Goal: Transaction & Acquisition: Purchase product/service

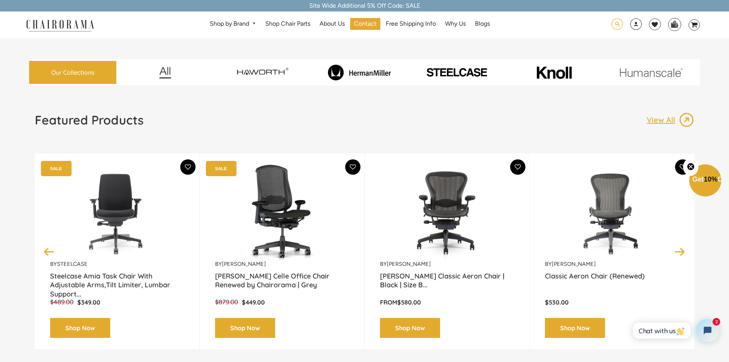
click at [612, 24] on span at bounding box center [616, 24] width 11 height 12
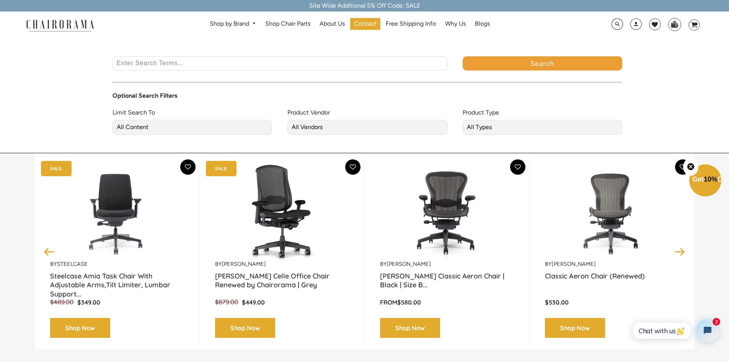
click at [363, 64] on input "Enter Search Terms..." at bounding box center [279, 63] width 335 height 14
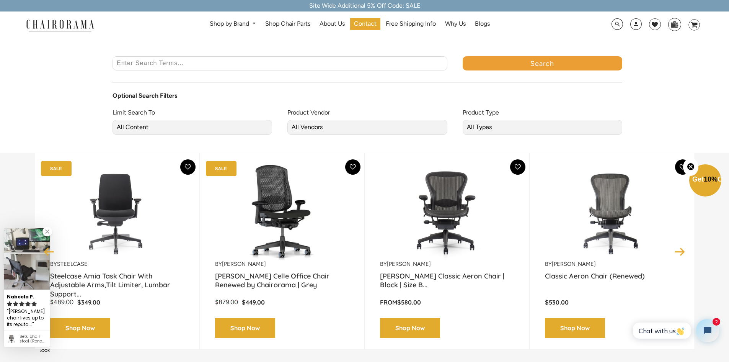
click at [134, 222] on div at bounding box center [364, 181] width 729 height 362
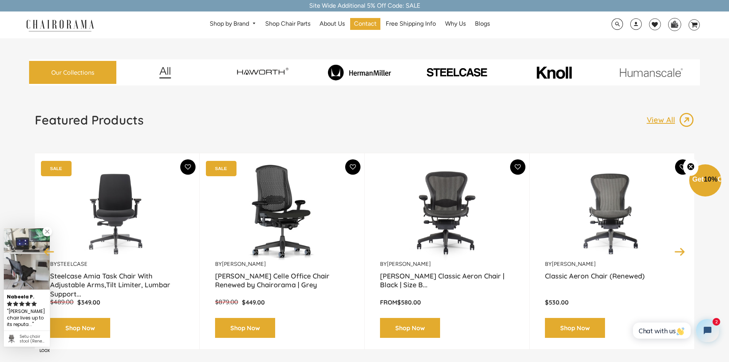
click at [438, 76] on img at bounding box center [457, 72] width 94 height 11
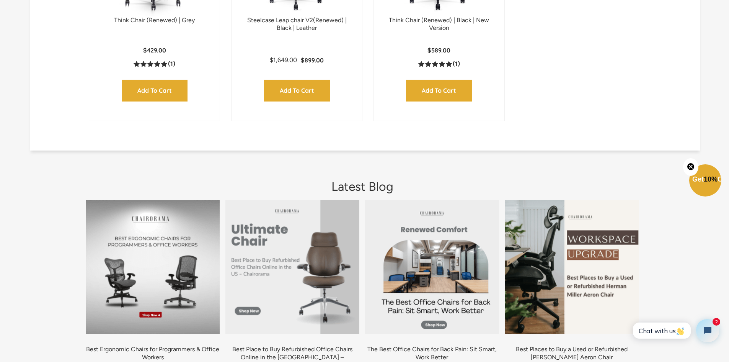
scroll to position [650, 0]
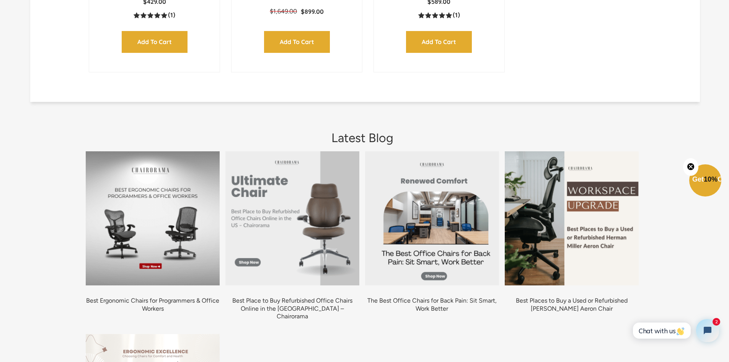
click at [291, 199] on img at bounding box center [292, 218] width 134 height 134
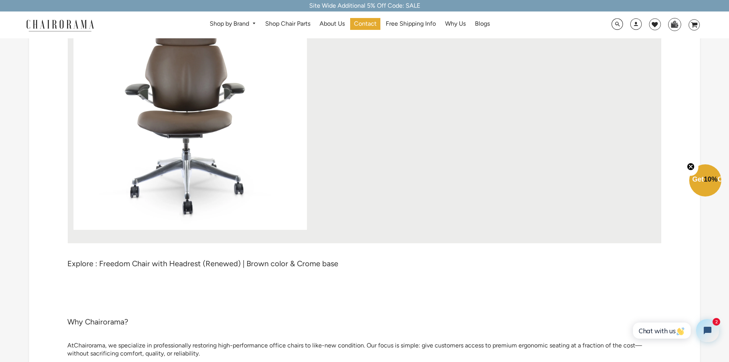
scroll to position [38, 0]
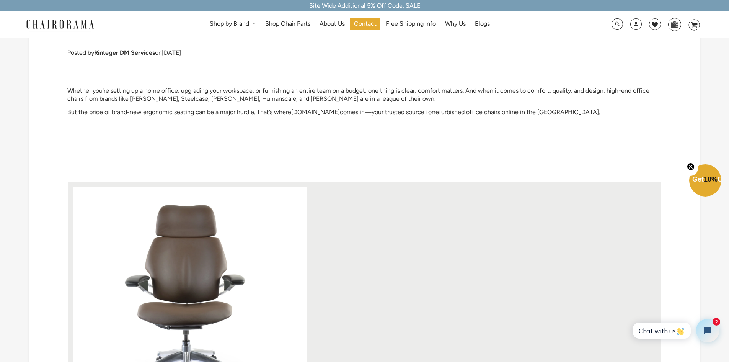
click at [621, 32] on div "Search Optional Search Filters Limit Search To All Content Products Pages Blogs…" at bounding box center [633, 24] width 131 height 15
click at [615, 27] on span at bounding box center [616, 24] width 11 height 12
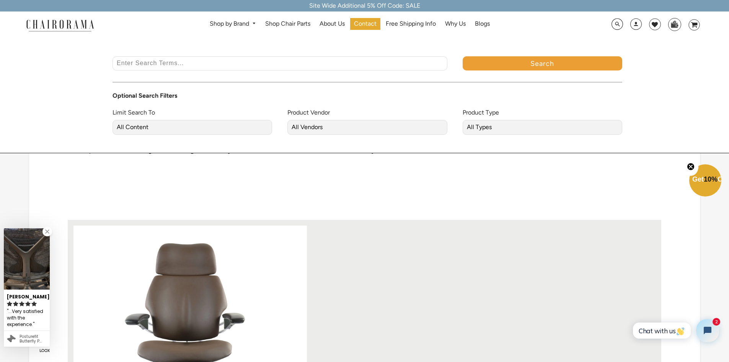
click at [350, 60] on input "Enter Search Terms..." at bounding box center [279, 63] width 335 height 14
type input "humanscale"
click at [463, 56] on button "Search" at bounding box center [543, 63] width 160 height 14
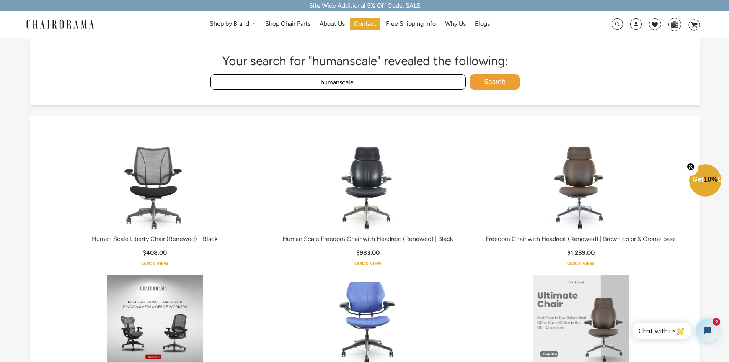
click at [581, 195] on img at bounding box center [581, 187] width 96 height 96
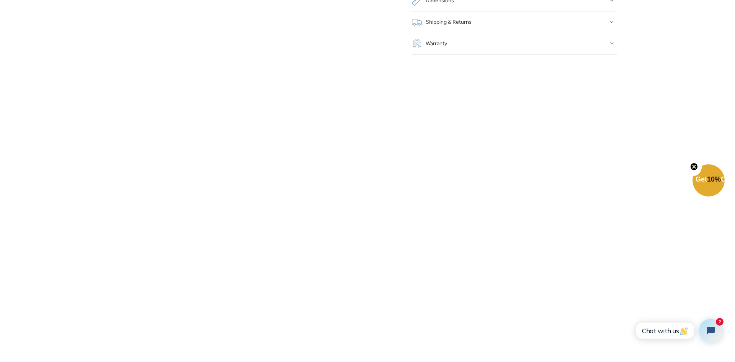
scroll to position [995, 0]
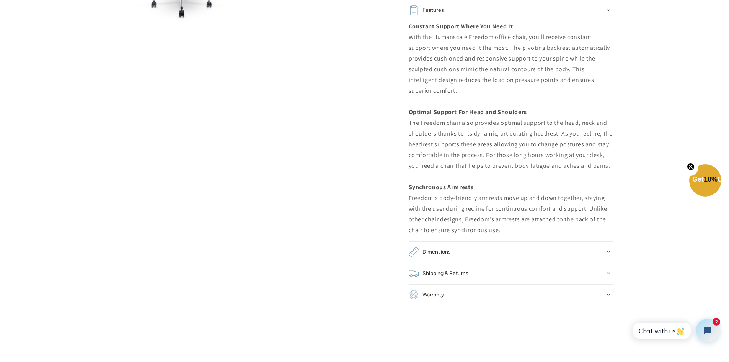
scroll to position [689, 0]
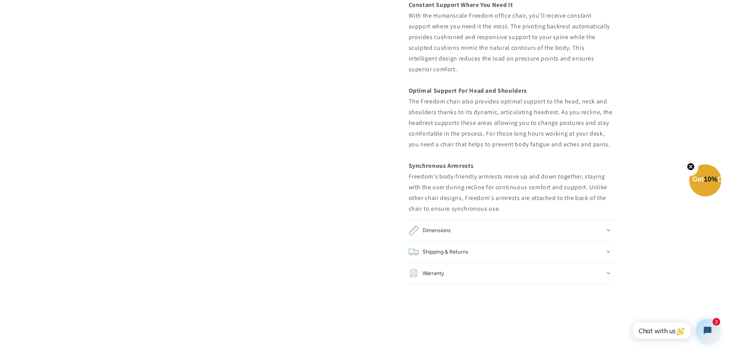
drag, startPoint x: 451, startPoint y: 220, endPoint x: 507, endPoint y: 178, distance: 70.5
click at [586, 173] on div "Constant Support Where You Need It With the Humanscale Freedom office chair, yo…" at bounding box center [511, 107] width 205 height 214
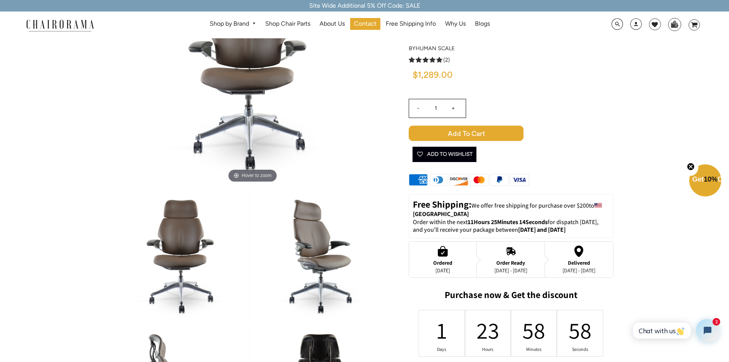
scroll to position [0, 0]
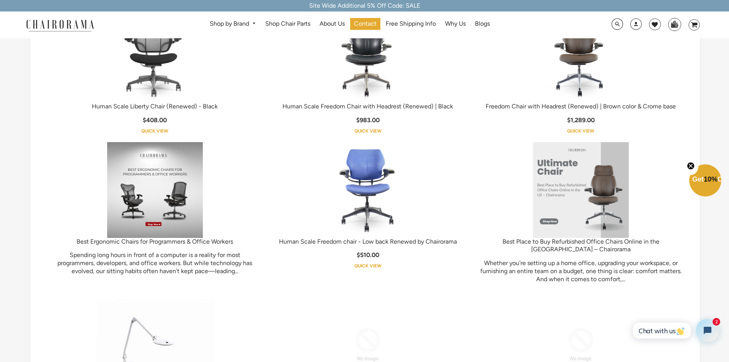
scroll to position [153, 0]
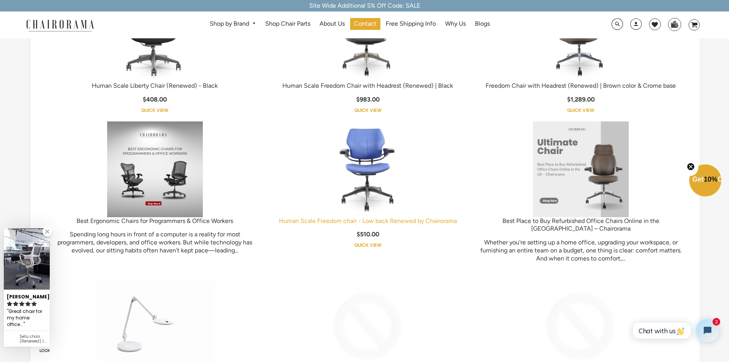
click at [439, 218] on link "Human Scale Freedom chair - Low back Renewed by Chairorama" at bounding box center [368, 220] width 178 height 7
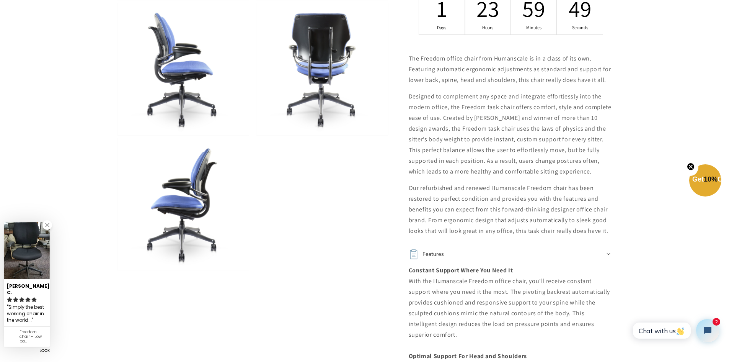
scroll to position [497, 0]
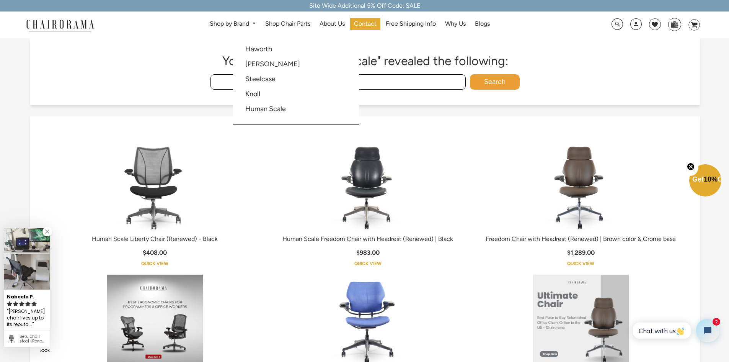
click at [255, 92] on link "Knoll" at bounding box center [252, 94] width 15 height 8
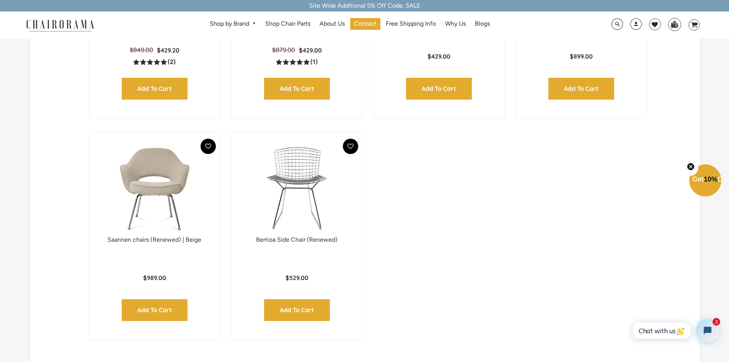
scroll to position [115, 0]
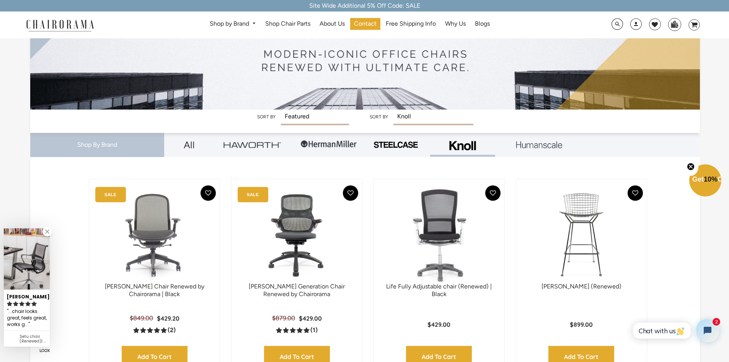
click at [233, 144] on img at bounding box center [251, 145] width 57 height 6
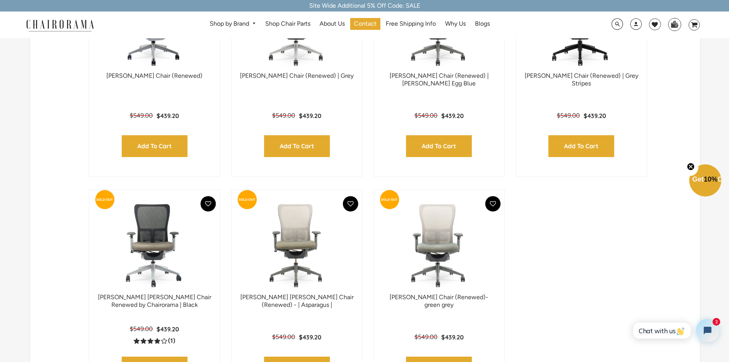
scroll to position [344, 0]
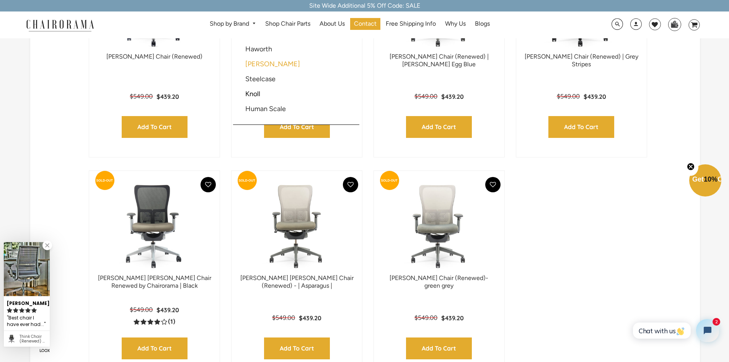
click at [259, 63] on link "[PERSON_NAME]" at bounding box center [272, 64] width 55 height 8
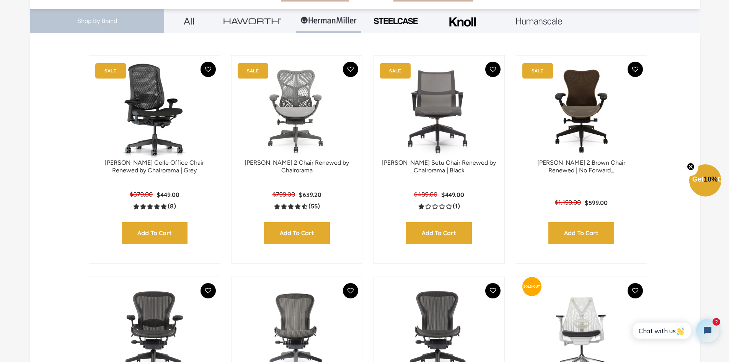
scroll to position [268, 0]
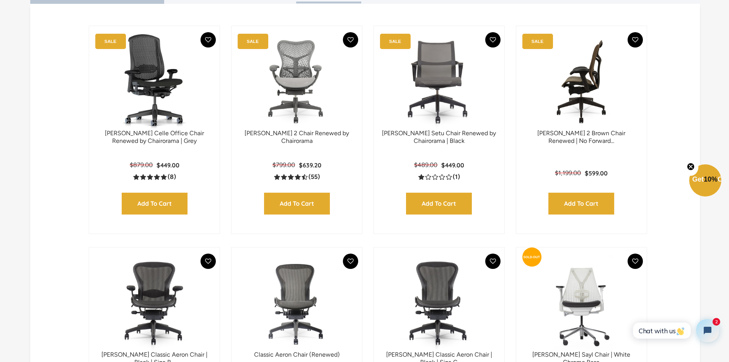
click at [612, 104] on img at bounding box center [581, 82] width 115 height 96
